Goal: Task Accomplishment & Management: Manage account settings

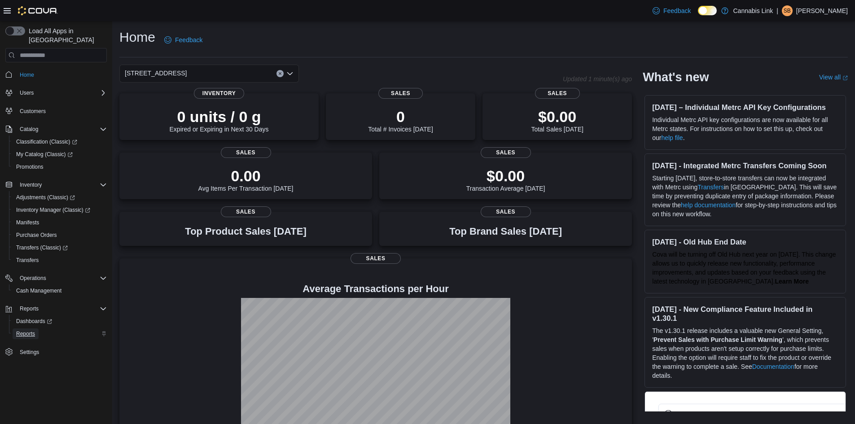
click at [24, 330] on span "Reports" at bounding box center [25, 333] width 19 height 7
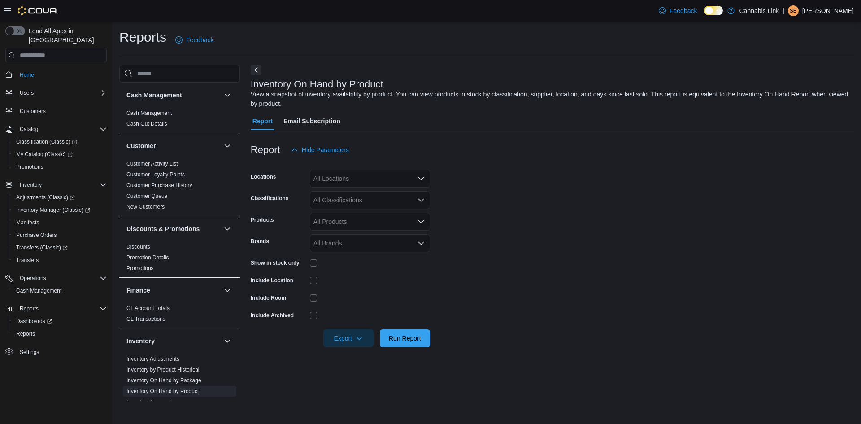
drag, startPoint x: 354, startPoint y: 165, endPoint x: 353, endPoint y: 172, distance: 7.3
click at [354, 167] on div "Report Hide Parameters Locations All Locations Classifications All Classificati…" at bounding box center [552, 244] width 603 height 228
click at [357, 174] on div "All Locations" at bounding box center [370, 179] width 120 height 18
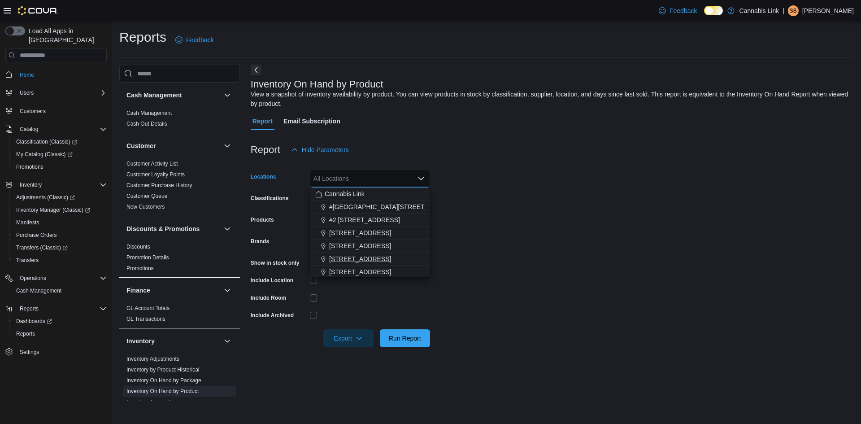
click at [349, 253] on button "[STREET_ADDRESS]" at bounding box center [370, 259] width 120 height 13
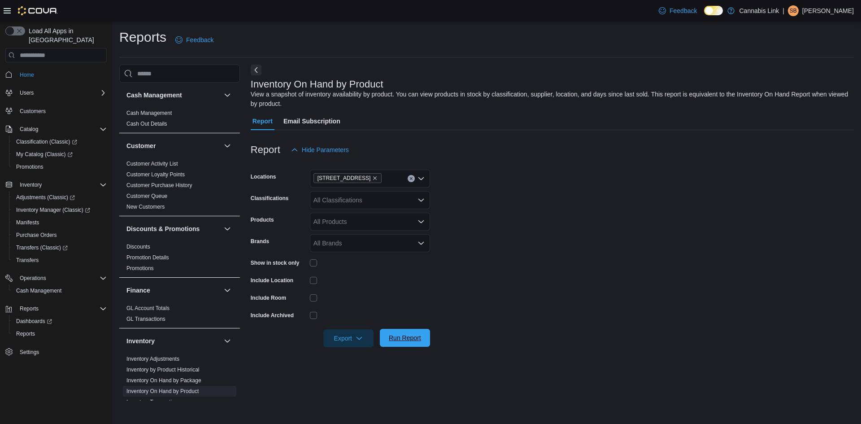
click at [405, 331] on span "Run Report" at bounding box center [404, 338] width 39 height 18
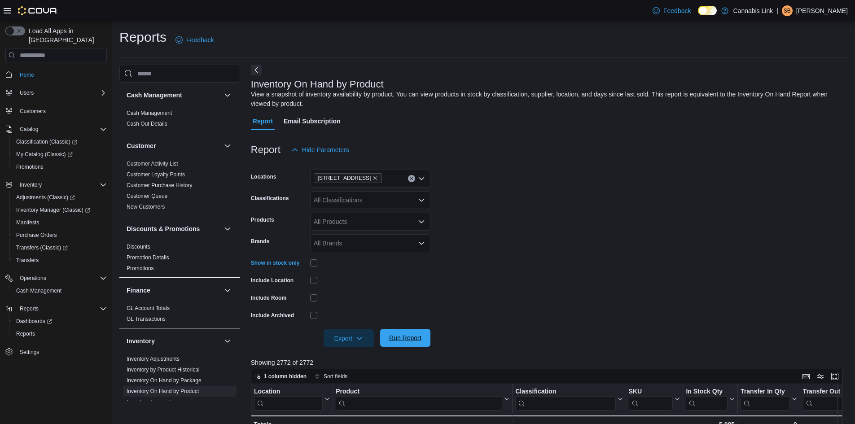
click at [390, 333] on span "Run Report" at bounding box center [404, 338] width 39 height 18
click at [367, 333] on span "Export" at bounding box center [348, 338] width 39 height 18
click at [362, 349] on button "Export to Excel" at bounding box center [349, 356] width 51 height 18
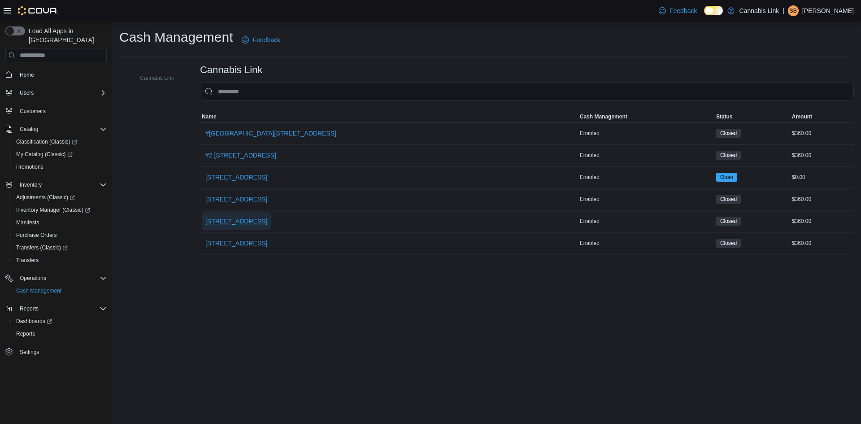
click at [227, 223] on span "[STREET_ADDRESS]" at bounding box center [236, 221] width 62 height 9
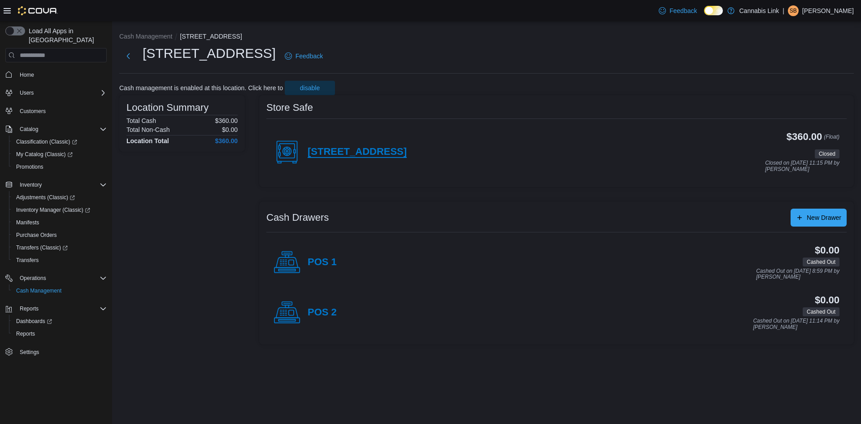
click at [341, 149] on h4 "[STREET_ADDRESS]" at bounding box center [357, 152] width 99 height 12
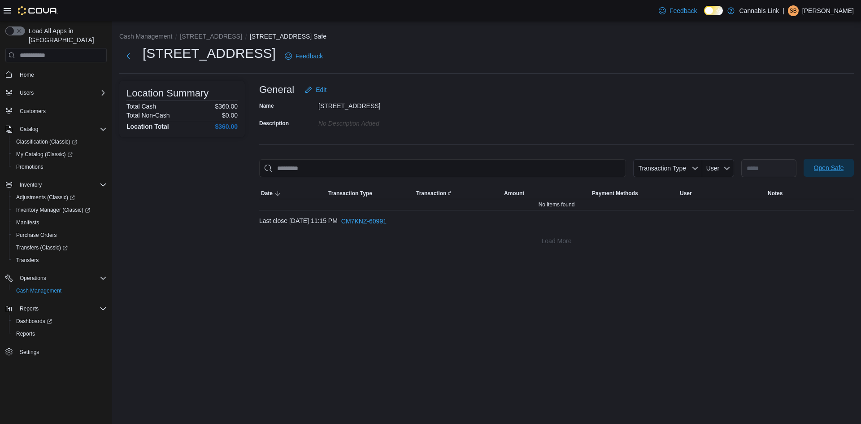
click at [807, 173] on button "Open Safe" at bounding box center [829, 168] width 50 height 18
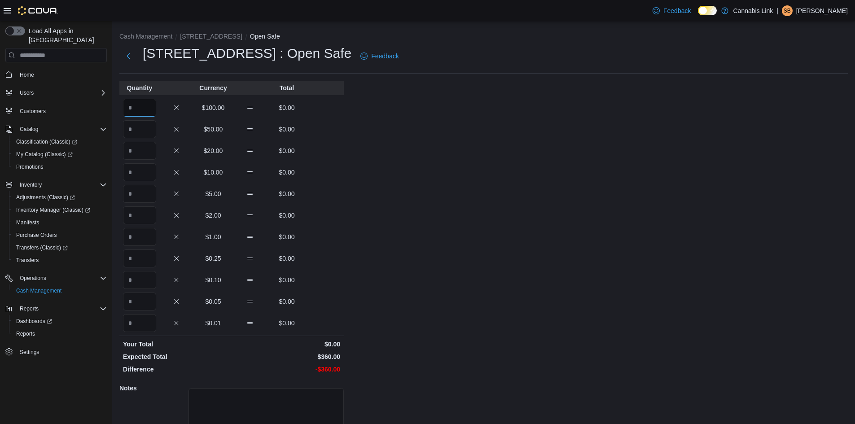
click at [126, 105] on input "Quantity" at bounding box center [139, 108] width 33 height 18
type input "*"
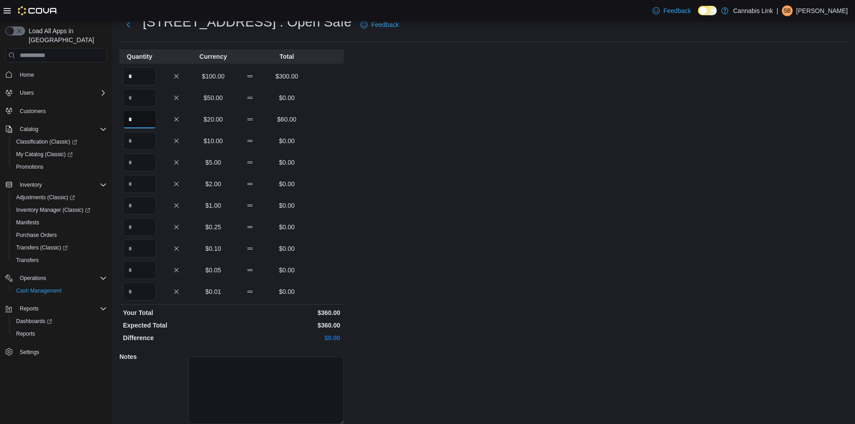
scroll to position [65, 0]
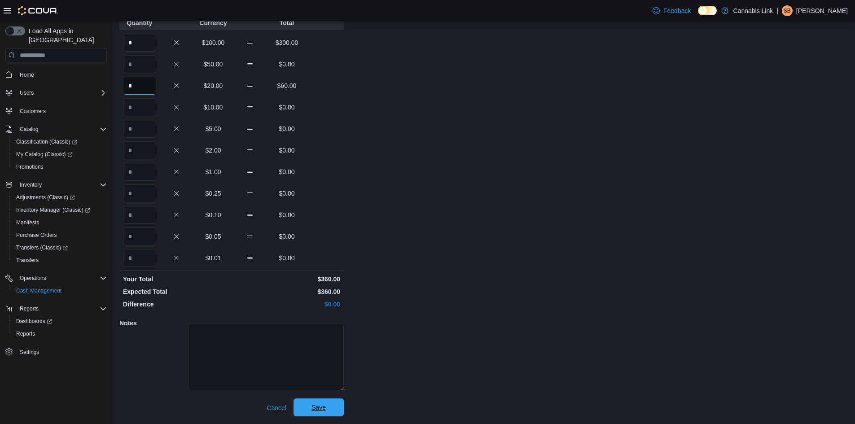
type input "*"
click at [322, 409] on span "Save" at bounding box center [318, 407] width 14 height 9
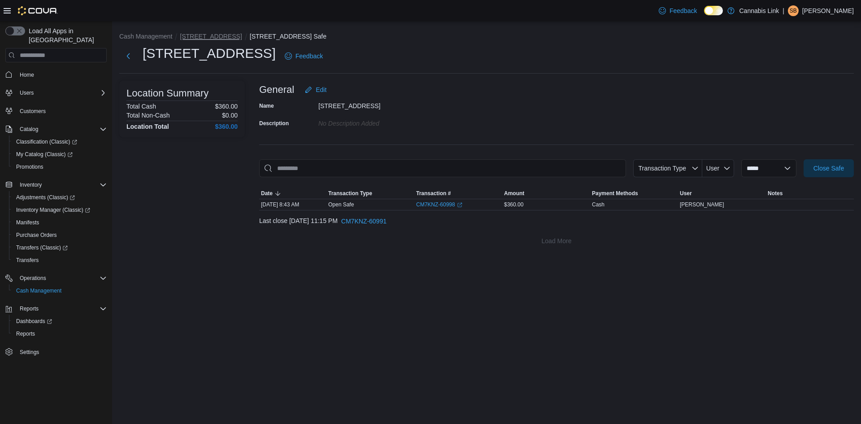
click at [223, 40] on button "[STREET_ADDRESS]" at bounding box center [211, 36] width 62 height 7
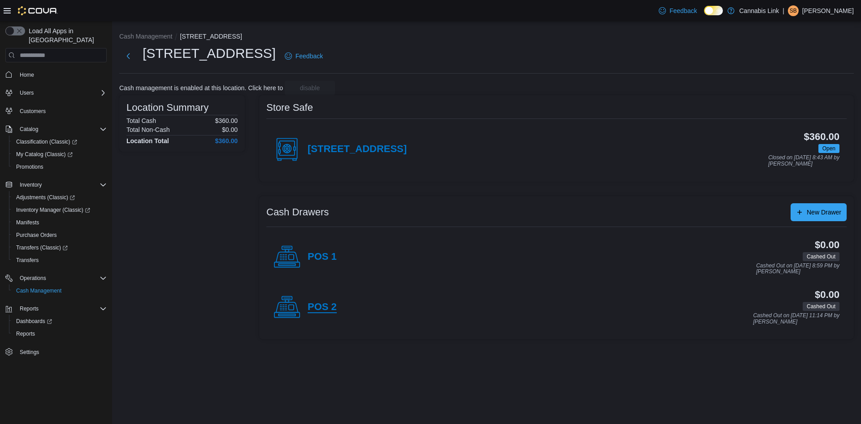
click at [324, 305] on h4 "POS 2" at bounding box center [322, 307] width 29 height 12
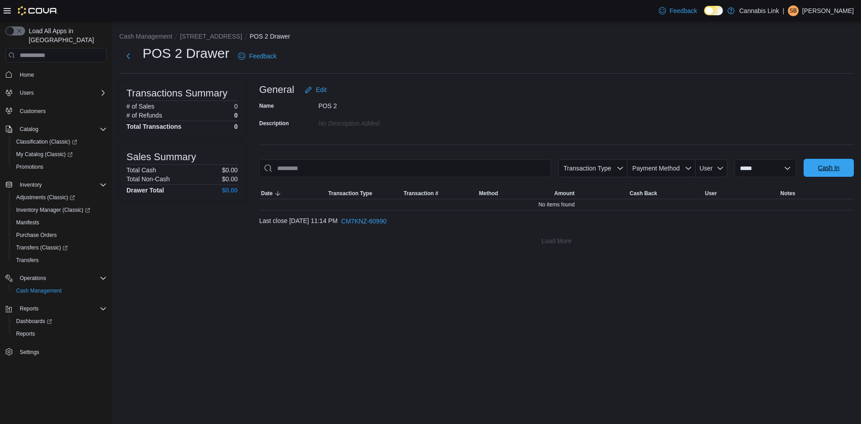
click at [827, 167] on span "Cash In" at bounding box center [829, 167] width 22 height 9
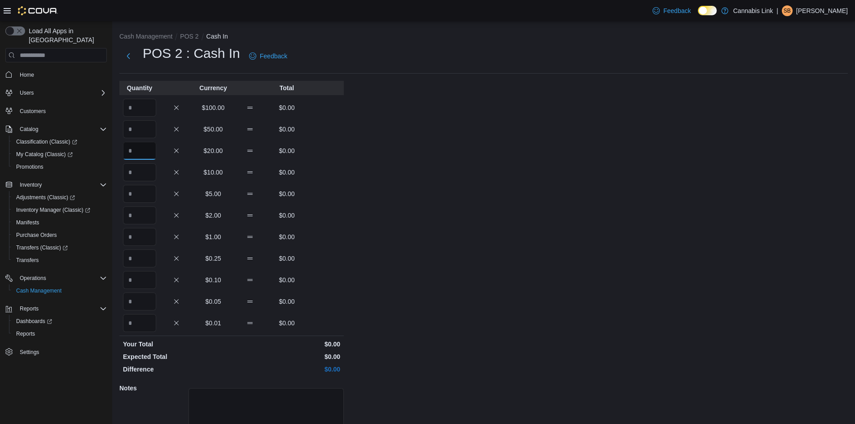
click at [142, 148] on input "Quantity" at bounding box center [139, 151] width 33 height 18
type input "*"
type input "**"
type input "*"
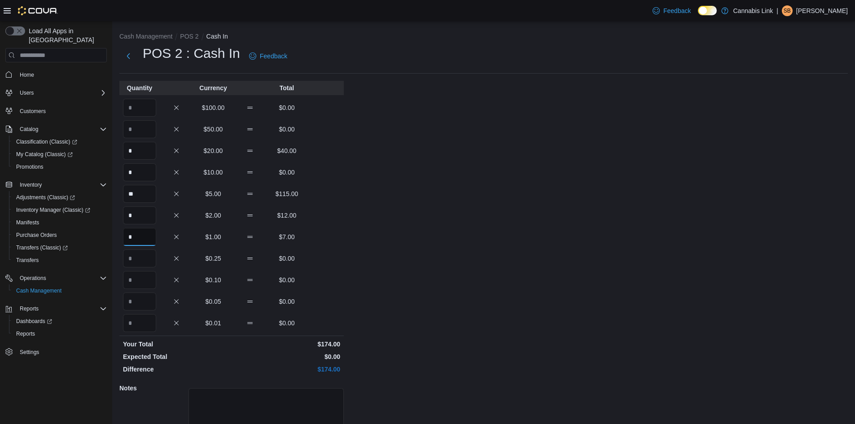
type input "*"
type input "**"
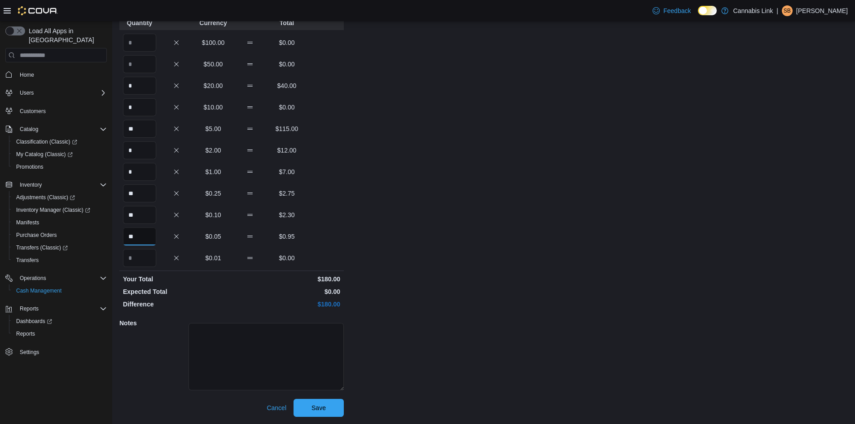
type input "**"
drag, startPoint x: 333, startPoint y: 398, endPoint x: 331, endPoint y: 418, distance: 20.3
click at [333, 403] on div "Quantity Currency Total $100.00 $0.00 $50.00 $0.00 * $20.00 $40.00 * $10.00 $0.…" at bounding box center [231, 216] width 224 height 401
click at [331, 420] on div "Cash Management POS 2 Cash In POS 2 : Cash In Feedback Quantity Currency Total …" at bounding box center [483, 190] width 742 height 468
click at [333, 403] on span "Save" at bounding box center [318, 407] width 39 height 18
